Goal: Navigation & Orientation: Find specific page/section

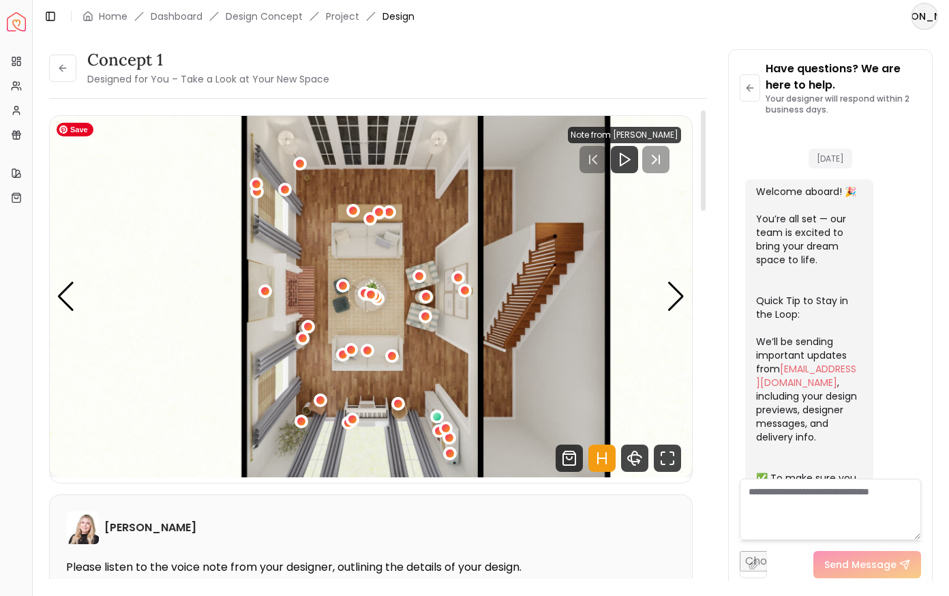
scroll to position [2391, 0]
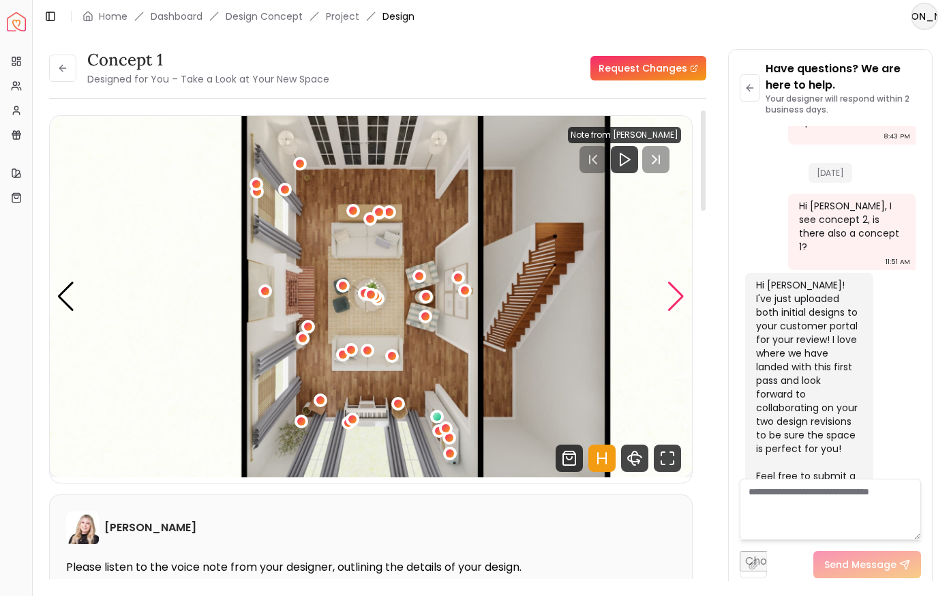
click at [674, 295] on div "Next slide" at bounding box center [676, 297] width 18 height 30
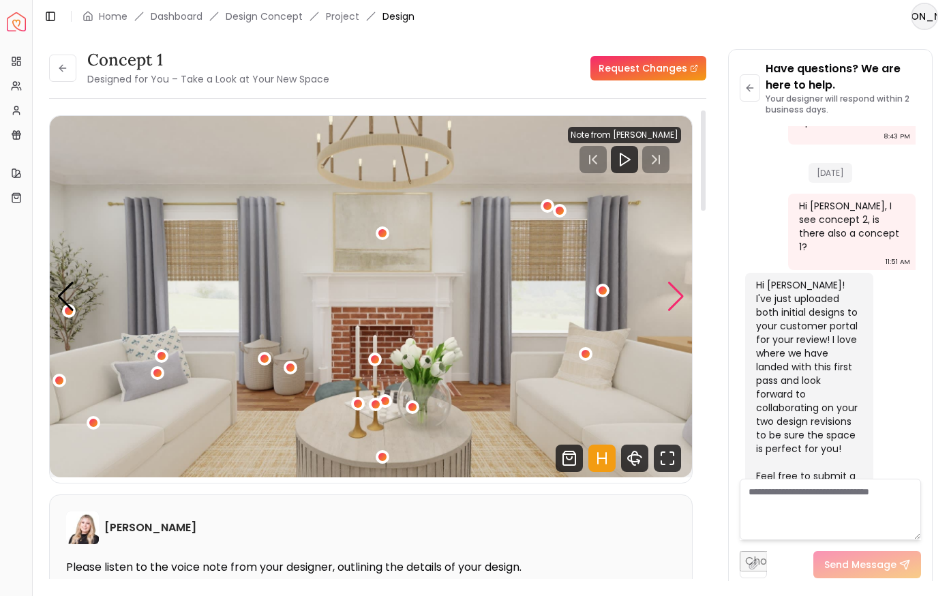
click at [674, 295] on div "Next slide" at bounding box center [676, 297] width 18 height 30
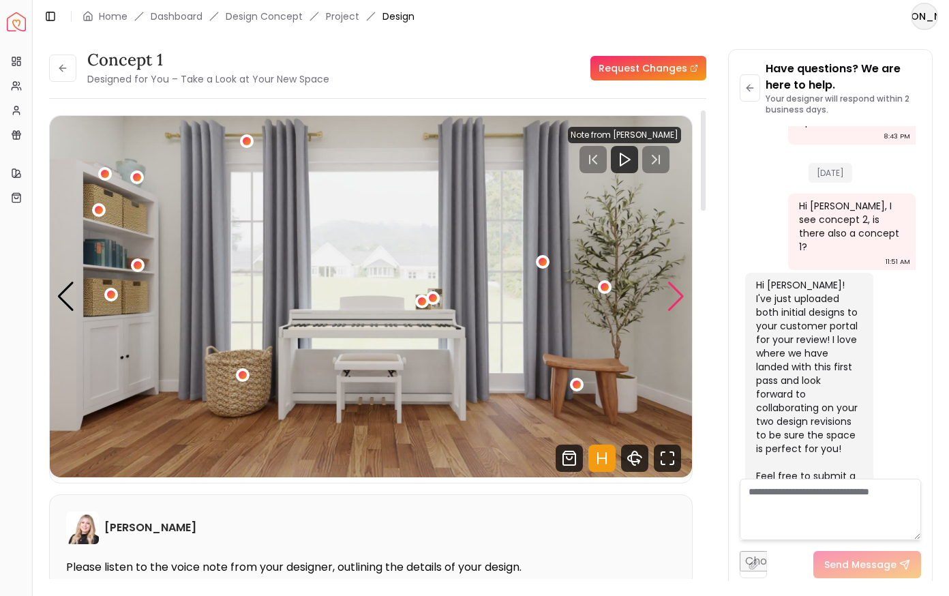
click at [674, 295] on div "Next slide" at bounding box center [676, 297] width 18 height 30
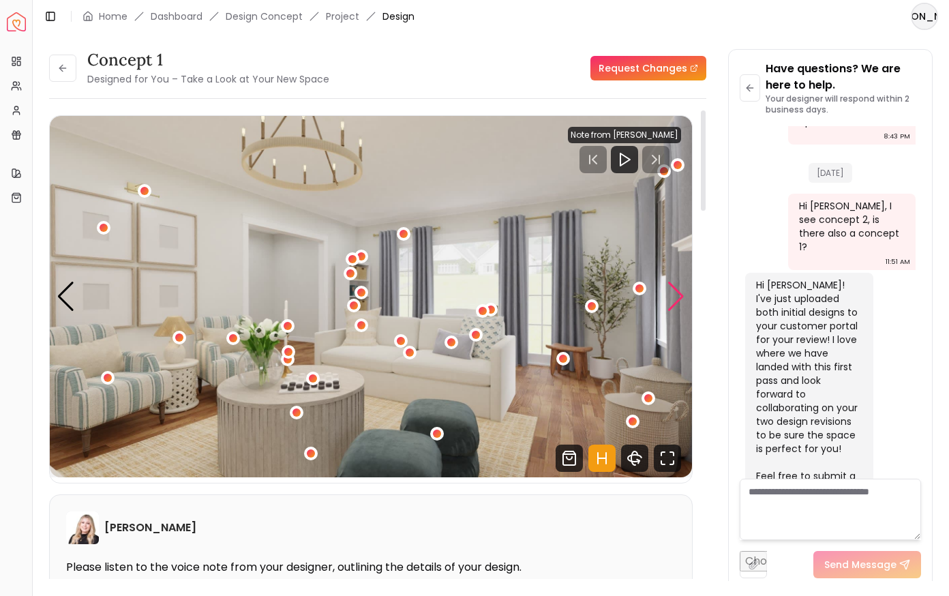
click at [674, 295] on div "Next slide" at bounding box center [676, 297] width 18 height 30
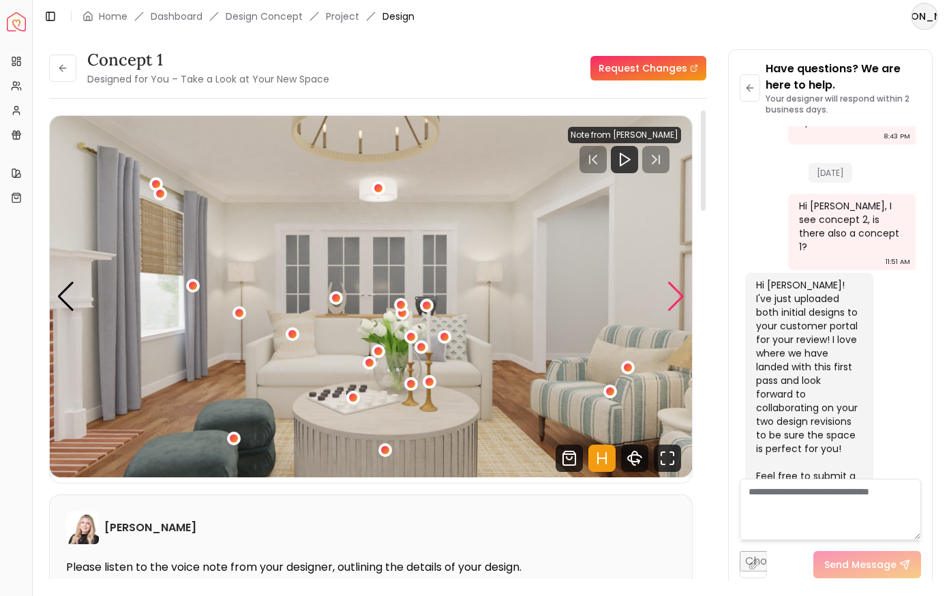
click at [674, 295] on div "Next slide" at bounding box center [676, 297] width 18 height 30
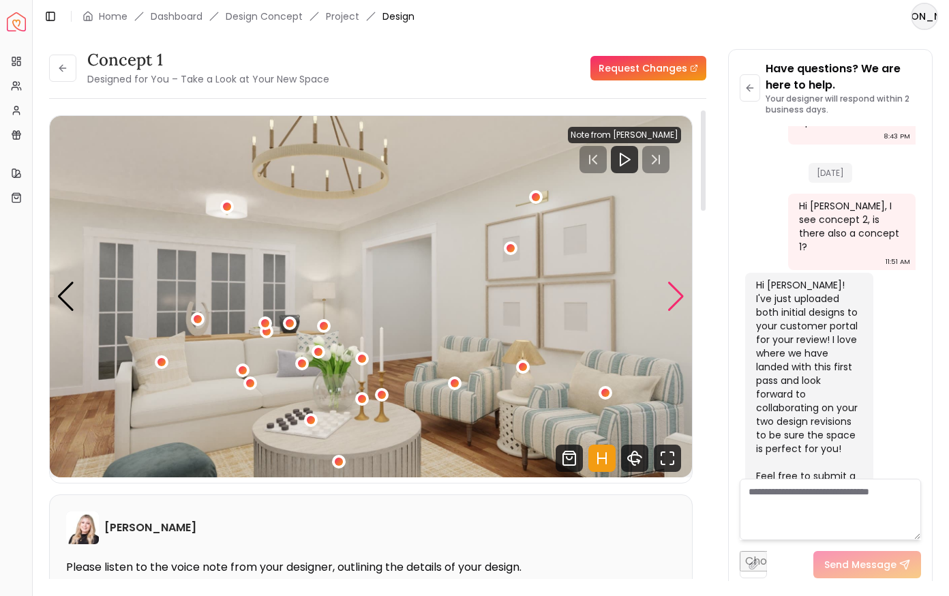
click at [674, 295] on div "Next slide" at bounding box center [676, 297] width 18 height 30
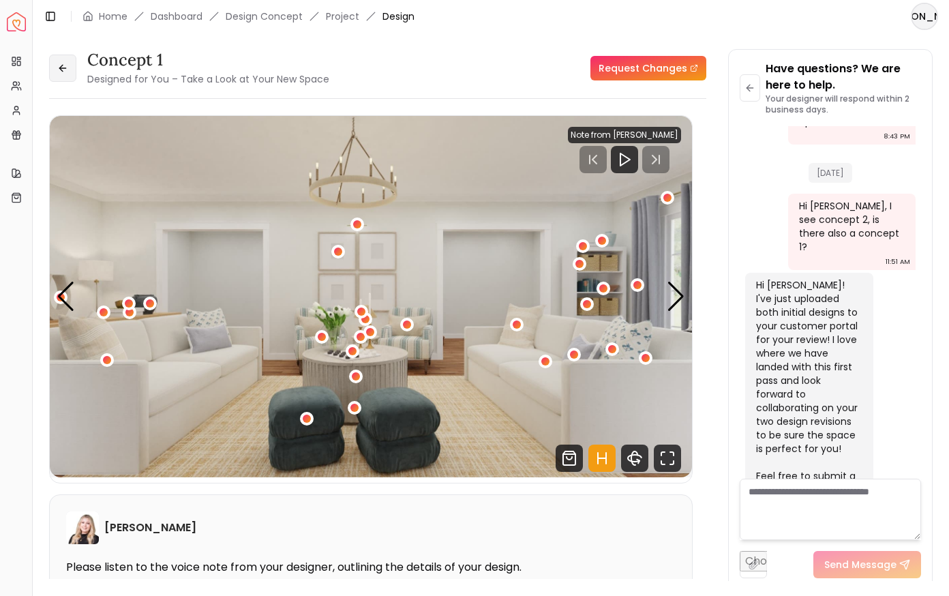
click at [65, 73] on icon at bounding box center [62, 68] width 11 height 11
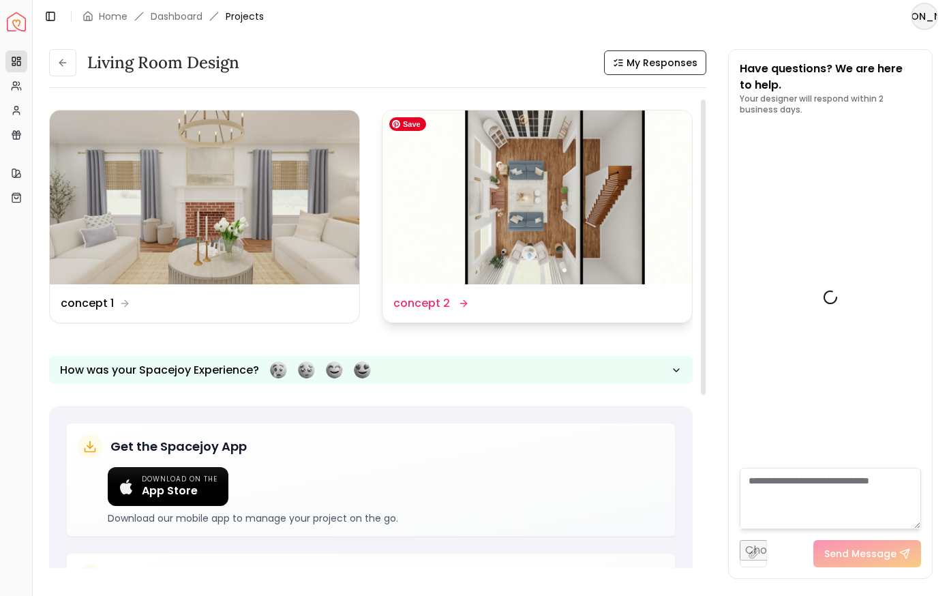
scroll to position [2402, 0]
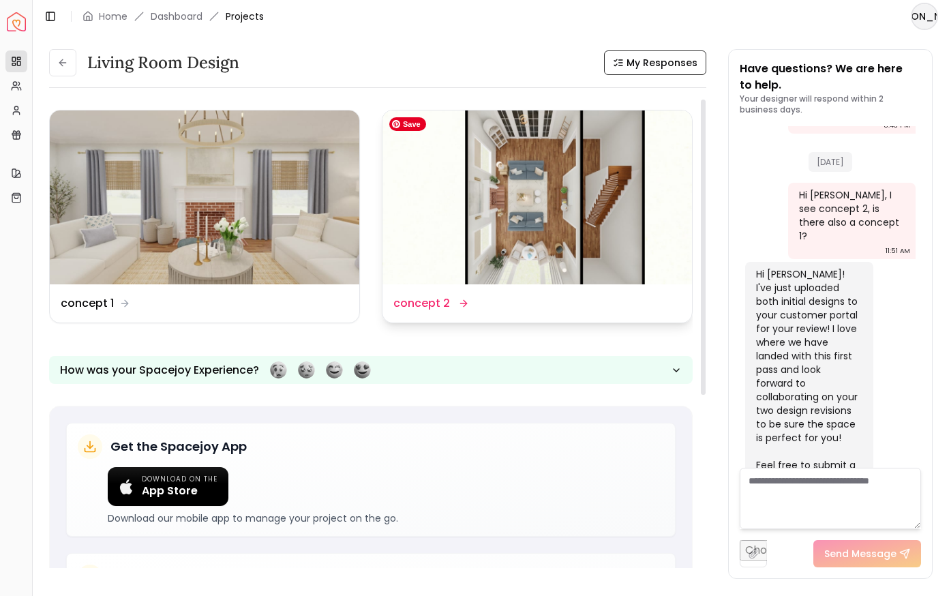
click at [476, 245] on img at bounding box center [538, 197] width 310 height 174
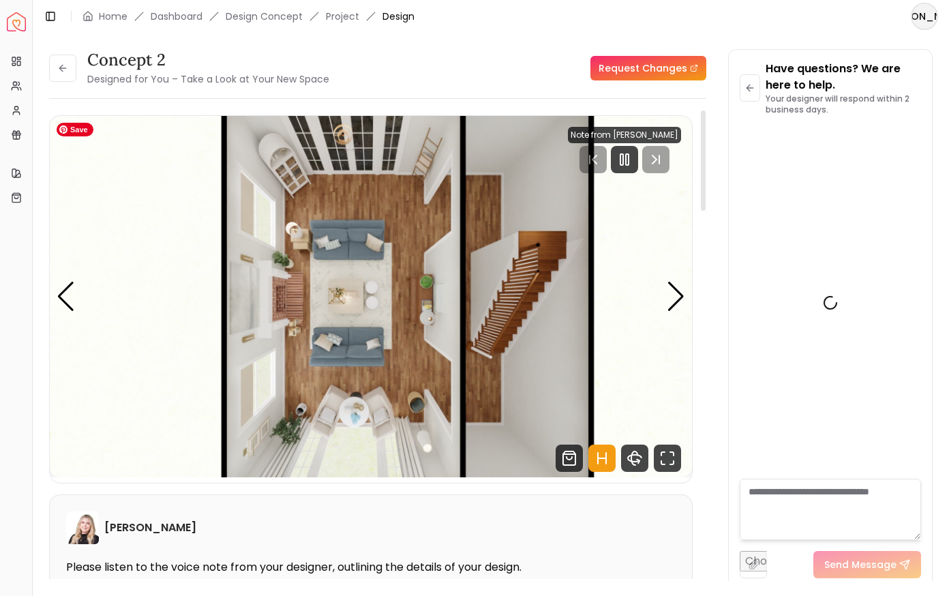
scroll to position [2391, 0]
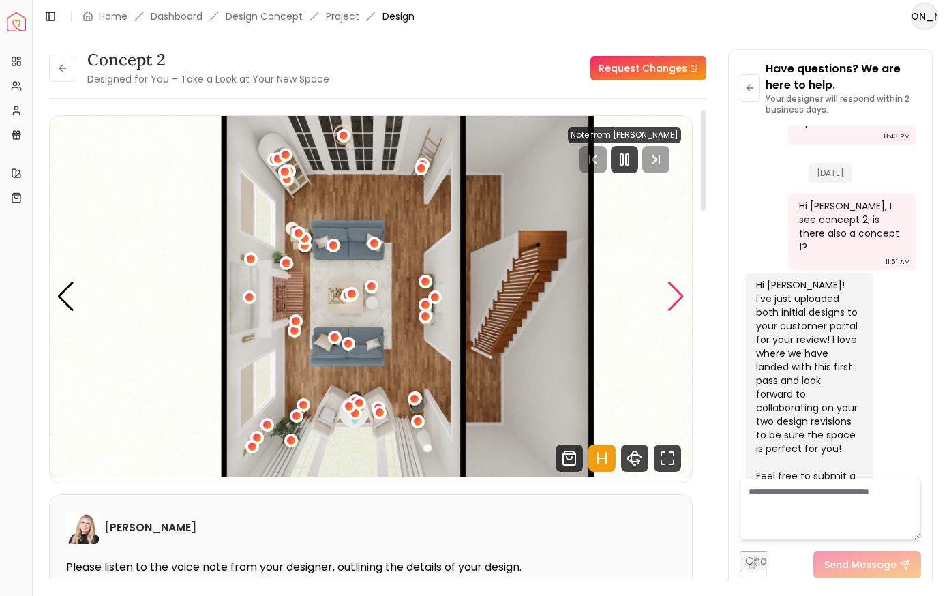
click at [673, 295] on div "Next slide" at bounding box center [676, 297] width 18 height 30
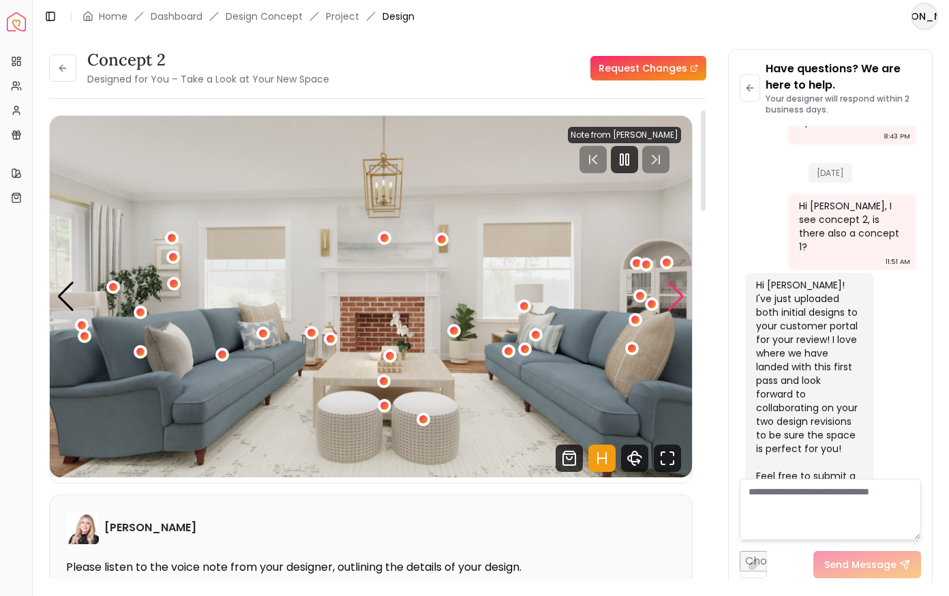
click at [676, 296] on div "Next slide" at bounding box center [676, 297] width 18 height 30
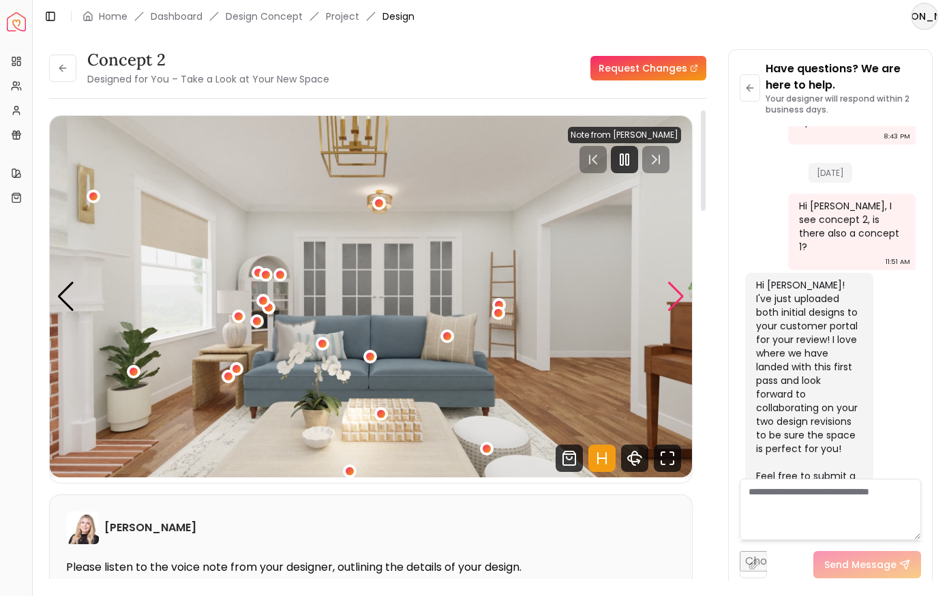
click at [676, 296] on div "Next slide" at bounding box center [676, 297] width 18 height 30
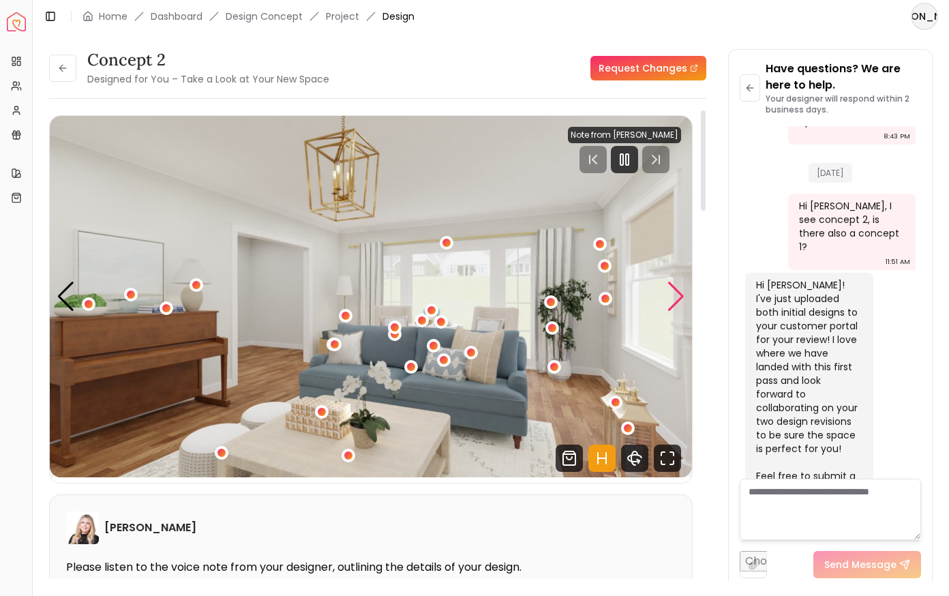
click at [675, 296] on div "Next slide" at bounding box center [676, 297] width 18 height 30
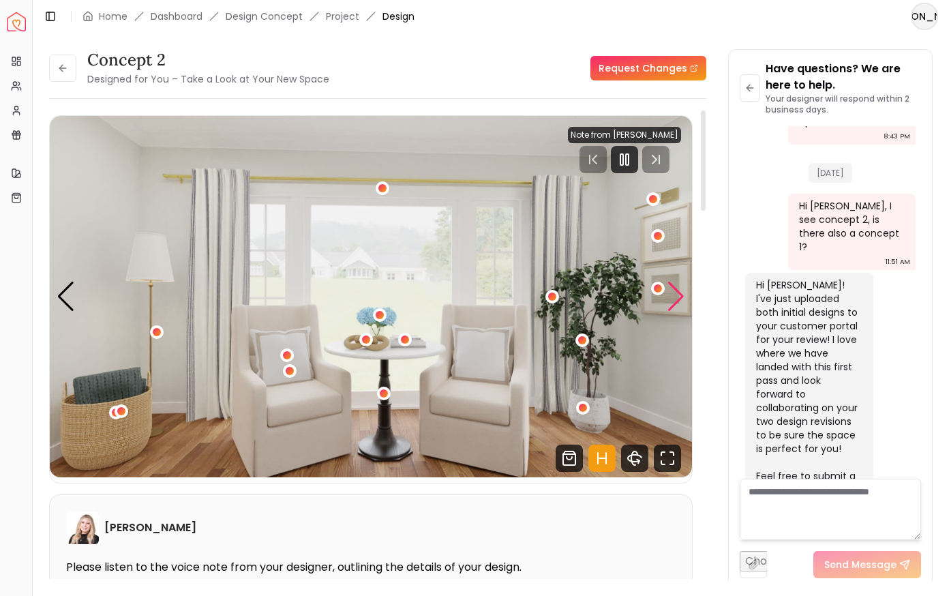
click at [675, 296] on div "Next slide" at bounding box center [676, 297] width 18 height 30
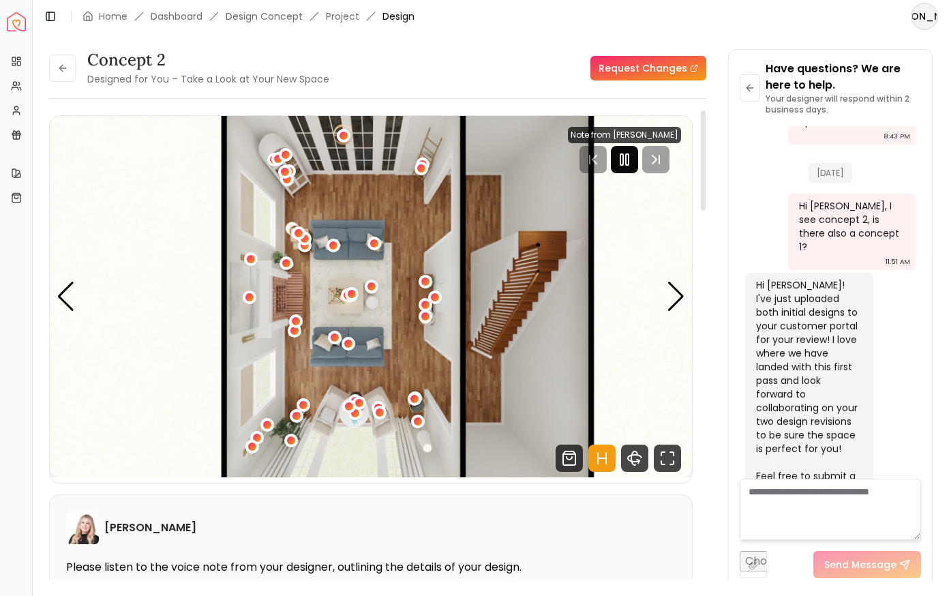
click at [622, 166] on icon "Pause" at bounding box center [624, 159] width 16 height 16
